Goal: Task Accomplishment & Management: Manage account settings

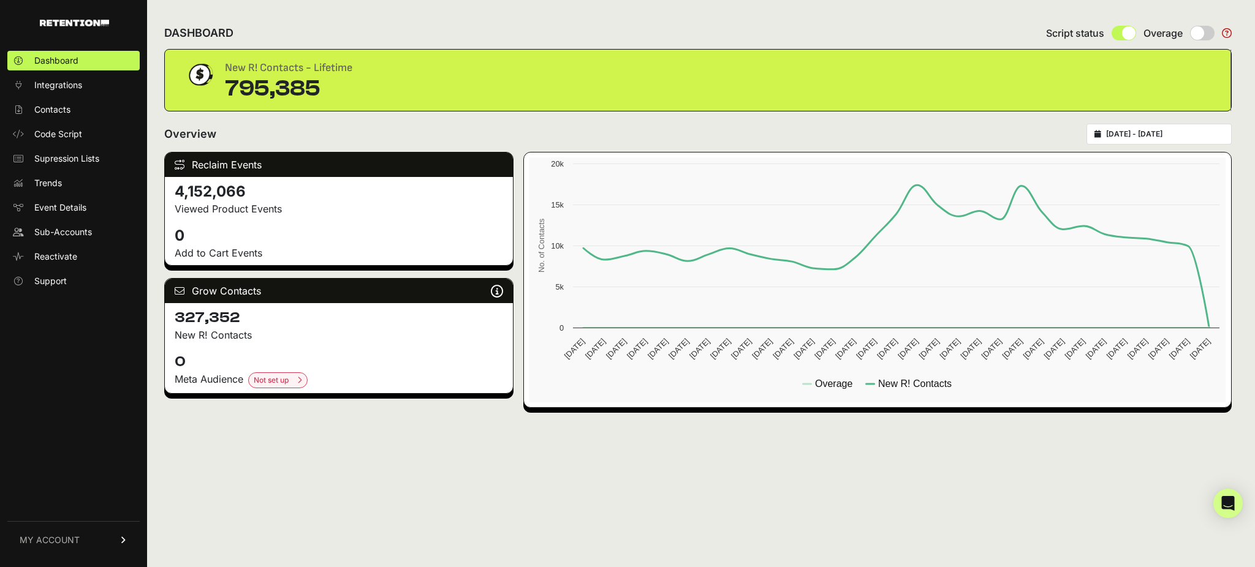
click at [77, 547] on link "MY ACCOUNT" at bounding box center [73, 539] width 132 height 37
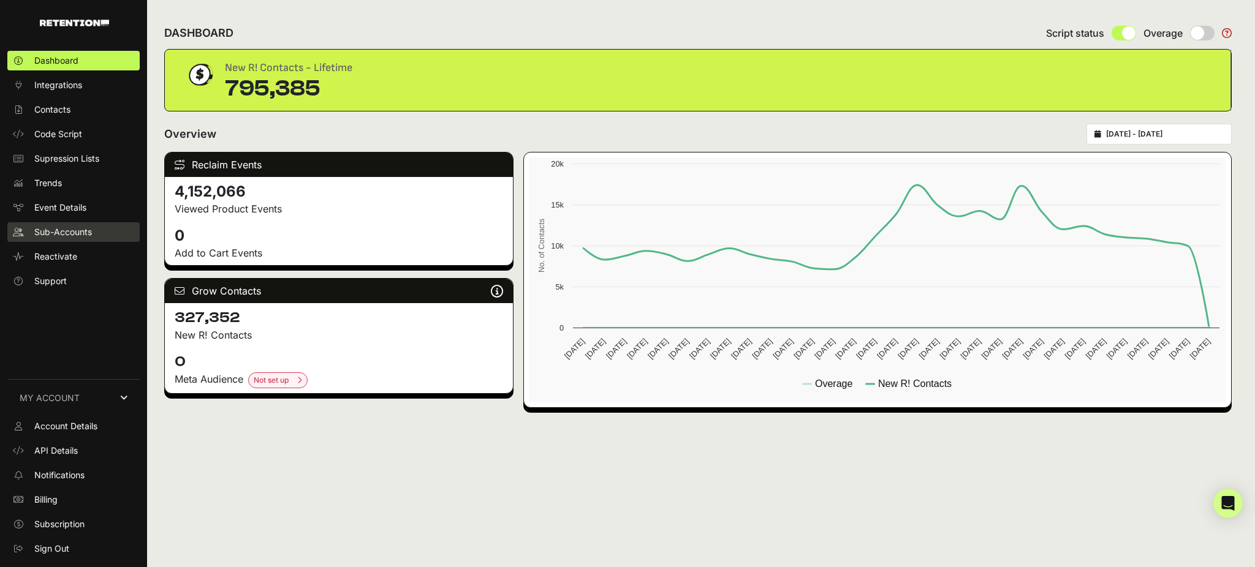
click at [71, 235] on span "Sub-Accounts" at bounding box center [63, 232] width 58 height 12
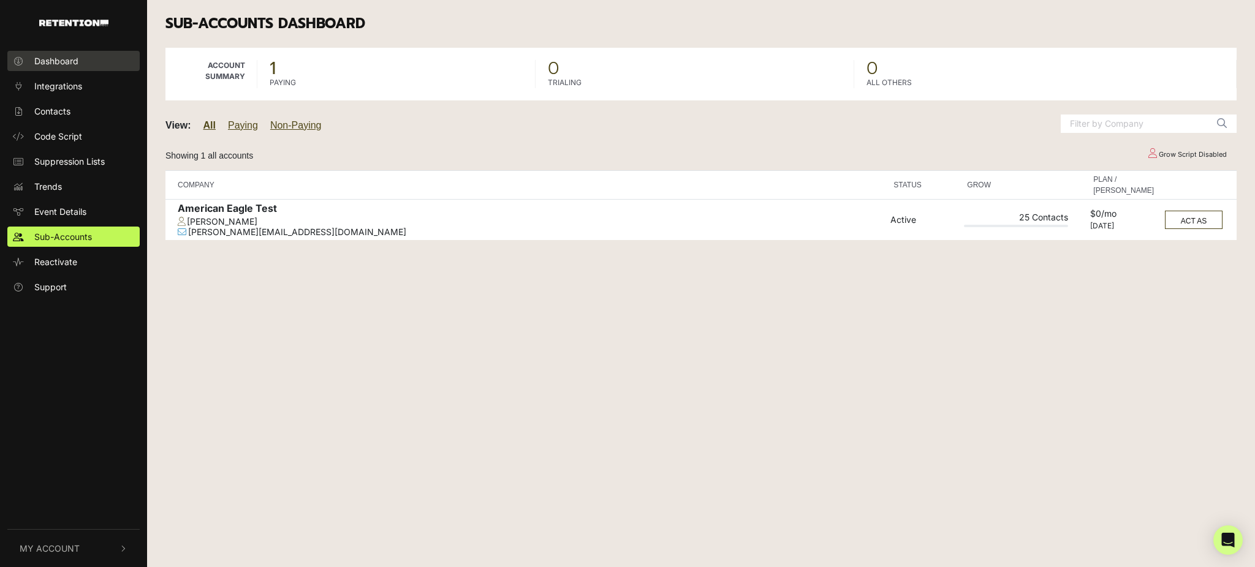
click at [67, 55] on span "Dashboard" at bounding box center [56, 61] width 44 height 13
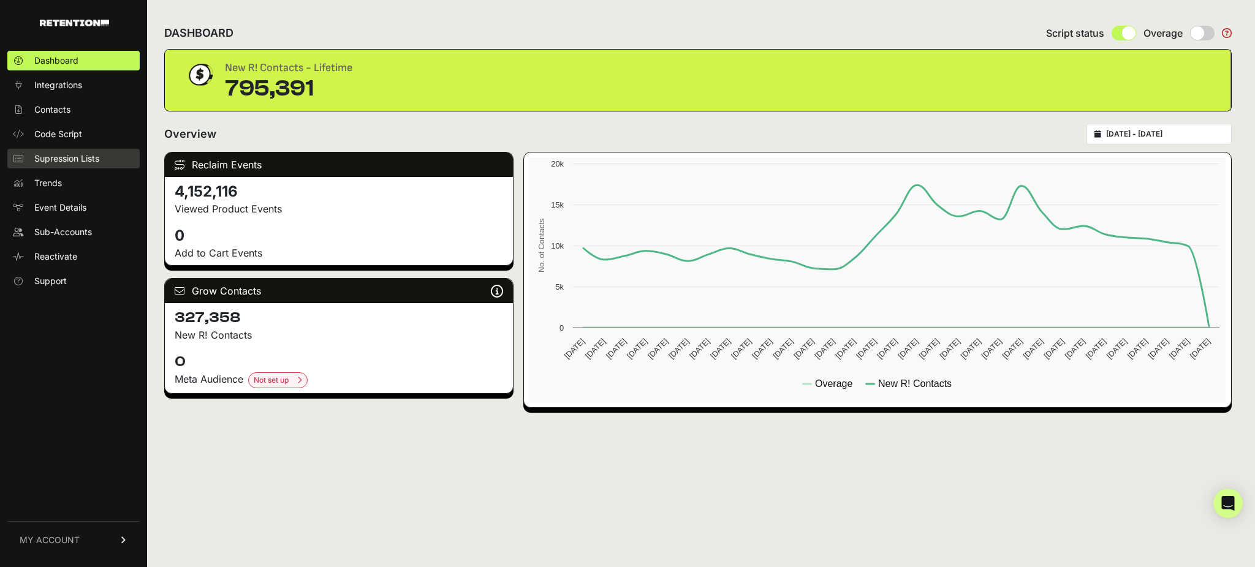
click at [101, 159] on link "Supression Lists" at bounding box center [73, 159] width 132 height 20
click at [58, 164] on span "Supression Lists" at bounding box center [66, 159] width 65 height 12
